Goal: Task Accomplishment & Management: Complete application form

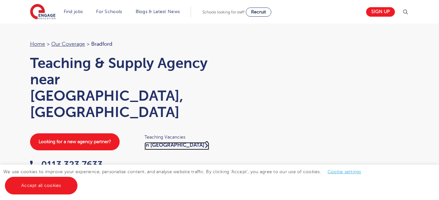
click at [157, 142] on link "in [GEOGRAPHIC_DATA]" at bounding box center [177, 146] width 65 height 8
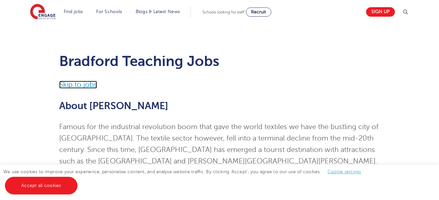
click at [77, 86] on link "Skip to jobs" at bounding box center [78, 85] width 38 height 8
click at [385, 10] on link "Sign up" at bounding box center [380, 11] width 29 height 9
